Goal: Transaction & Acquisition: Purchase product/service

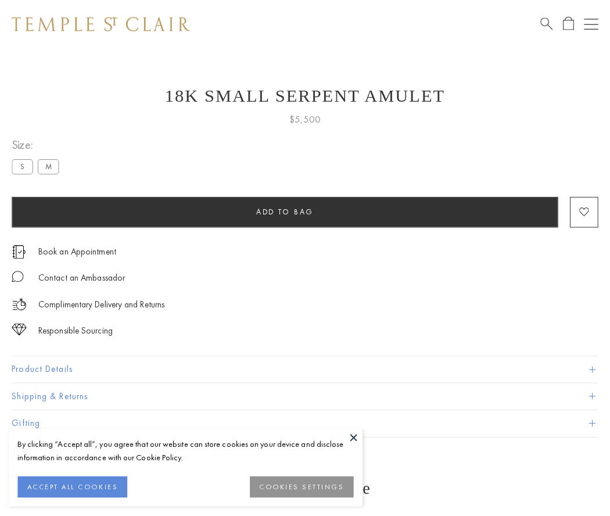
scroll to position [1, 0]
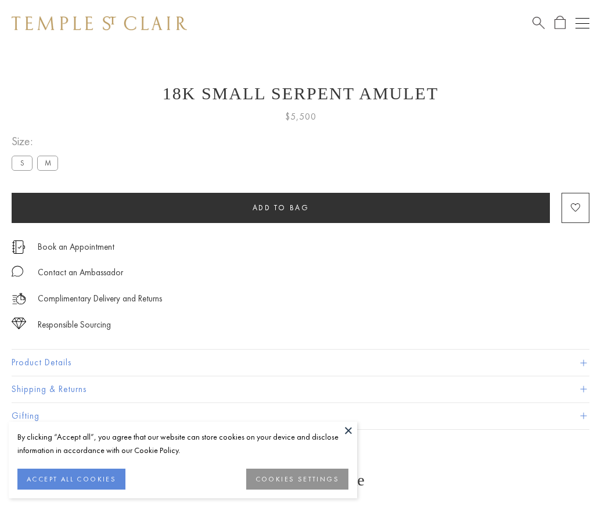
click at [281, 207] on span "Add to bag" at bounding box center [281, 208] width 57 height 10
